Goal: Navigation & Orientation: Find specific page/section

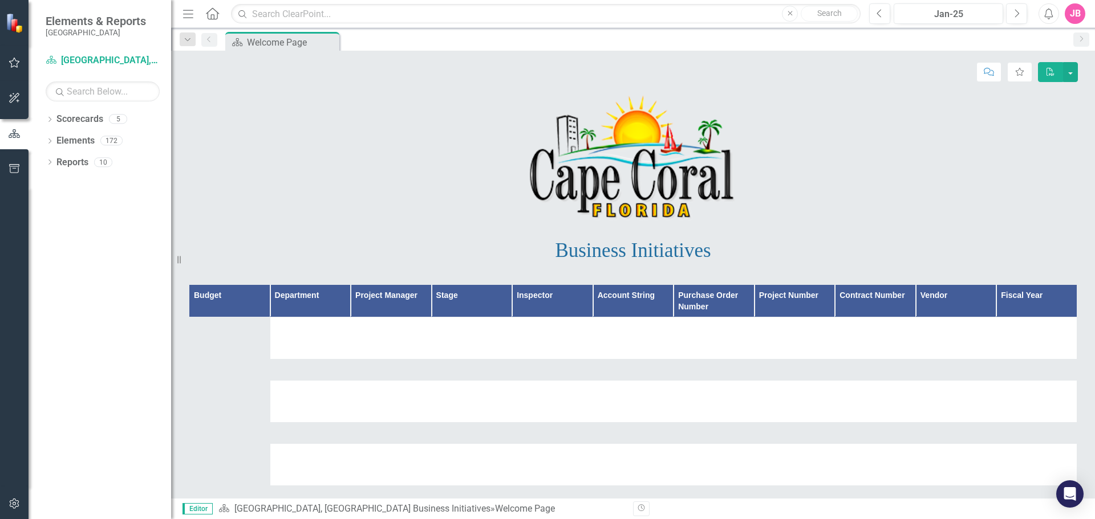
click at [16, 62] on icon "button" at bounding box center [15, 62] width 12 height 9
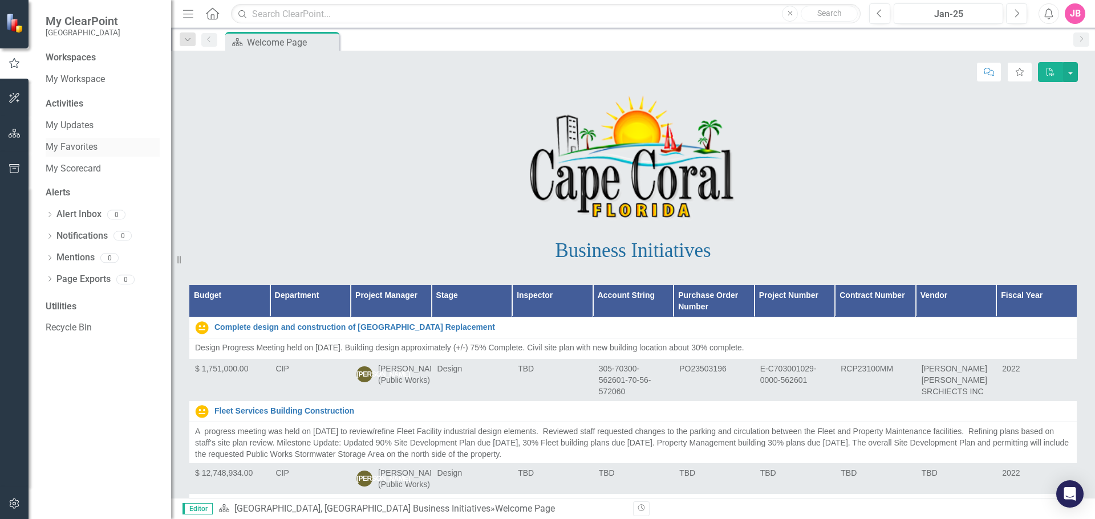
click at [63, 149] on link "My Favorites" at bounding box center [103, 147] width 114 height 13
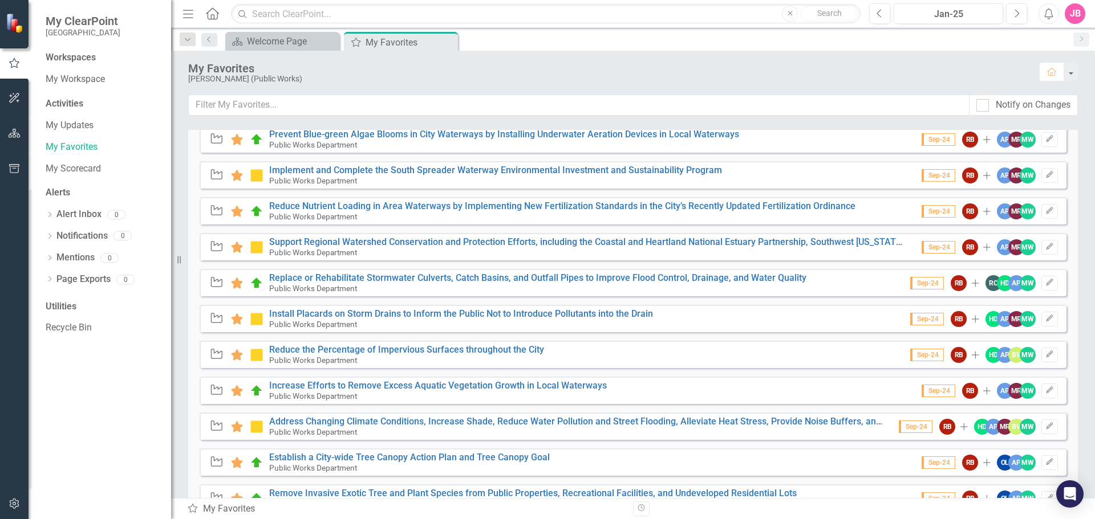
scroll to position [865, 0]
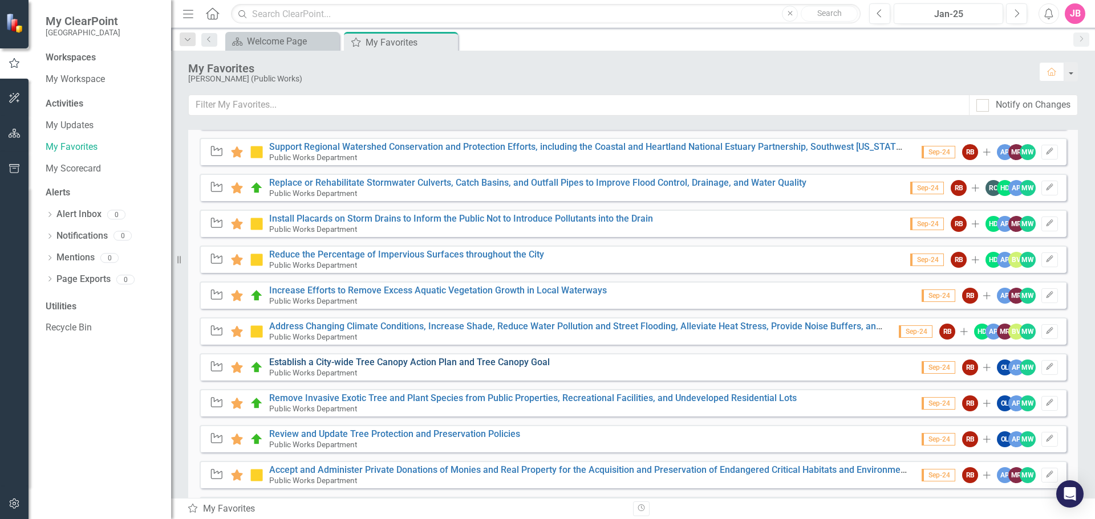
click at [373, 361] on link "Establish a City-wide Tree Canopy Action Plan and Tree Canopy Goal" at bounding box center [409, 362] width 281 height 11
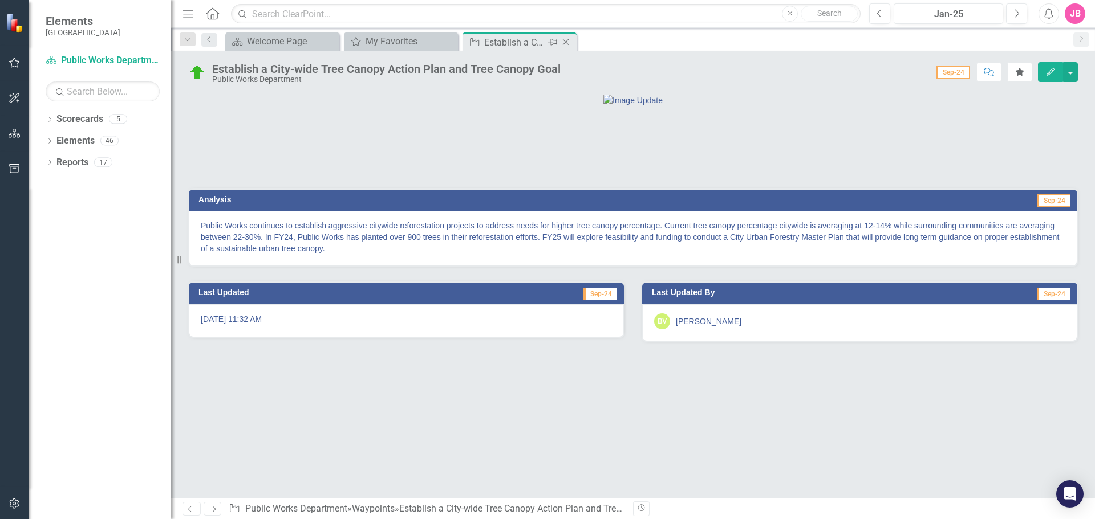
click at [567, 38] on icon "Close" at bounding box center [565, 42] width 11 height 9
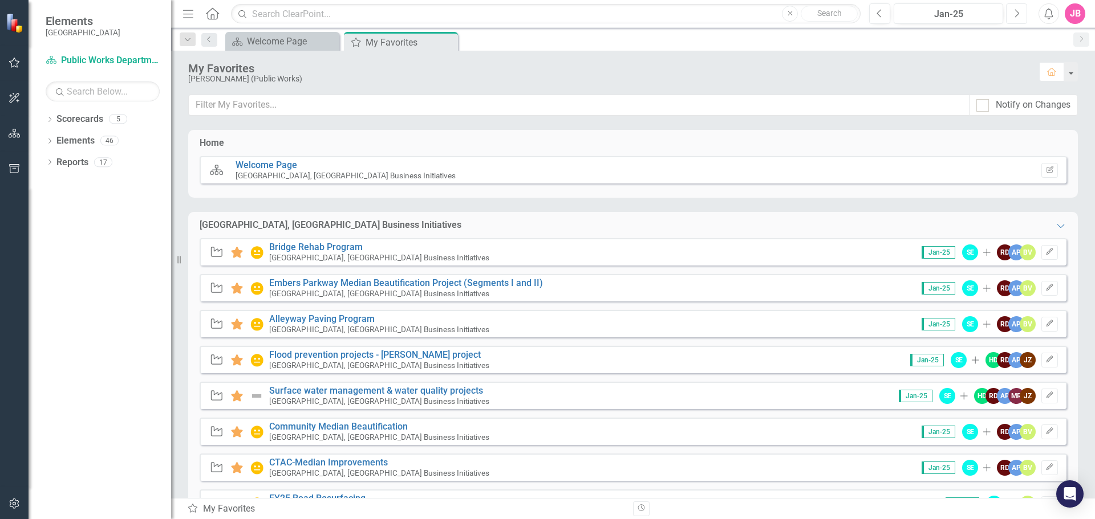
click at [1018, 11] on icon "Next" at bounding box center [1016, 14] width 6 height 10
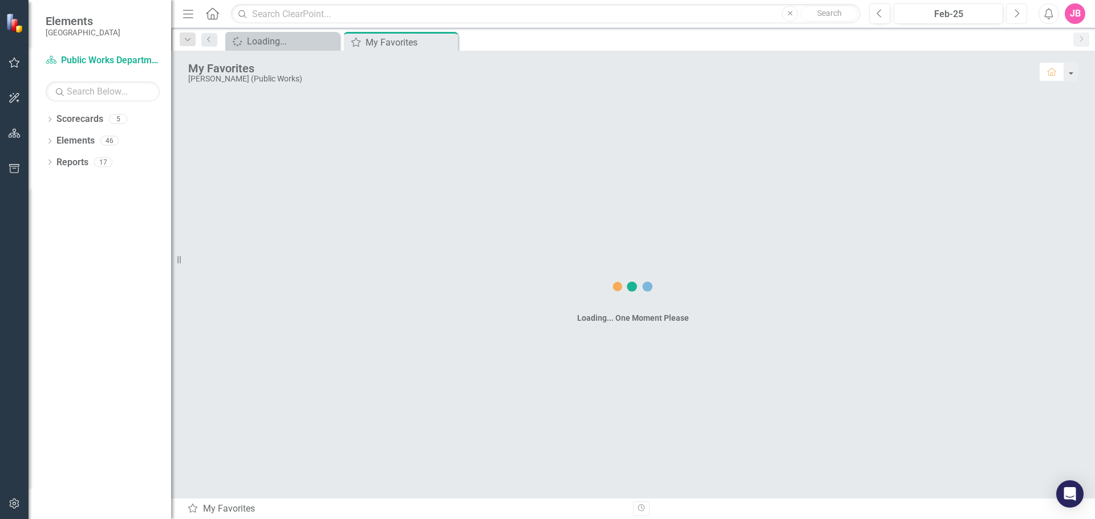
click at [1018, 11] on icon "Next" at bounding box center [1016, 14] width 6 height 10
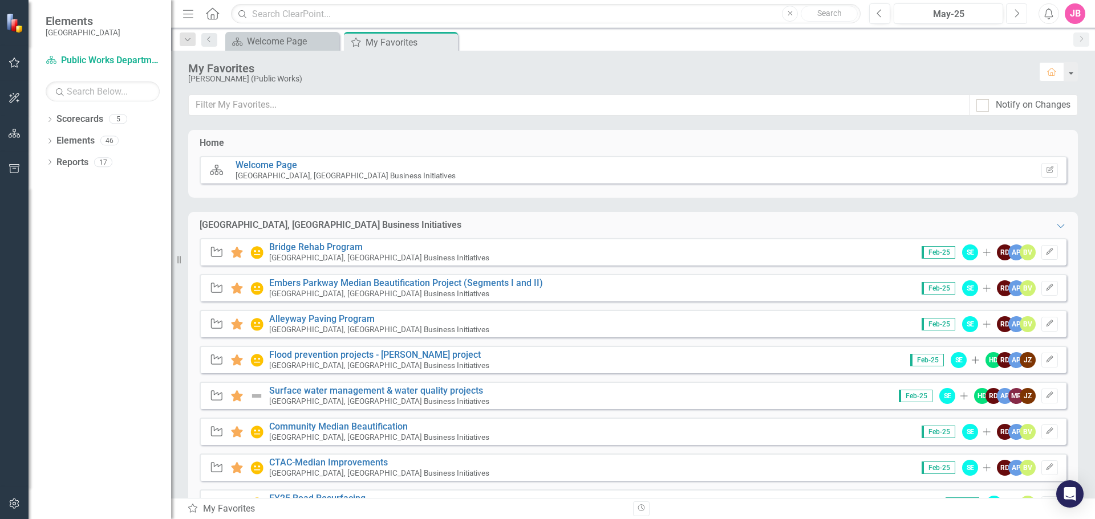
click at [1018, 11] on icon "Next" at bounding box center [1016, 14] width 6 height 10
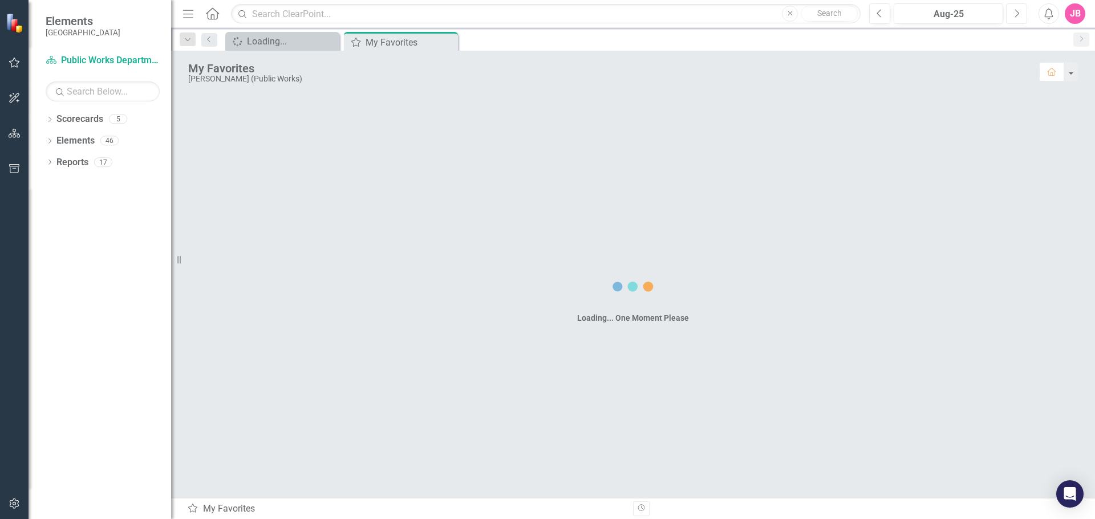
click at [1018, 11] on icon "Next" at bounding box center [1016, 14] width 6 height 10
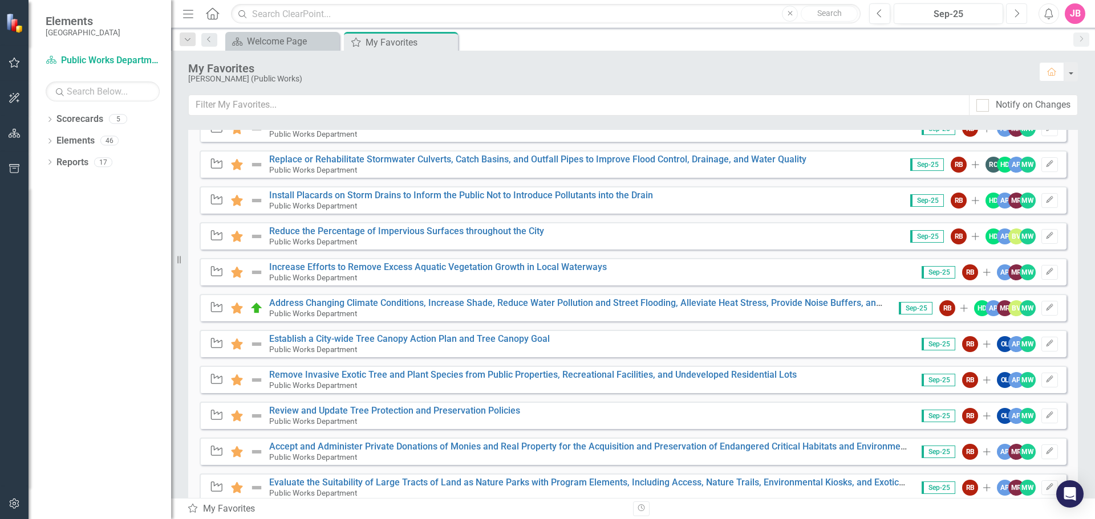
scroll to position [865, 0]
